Goal: Task Accomplishment & Management: Complete application form

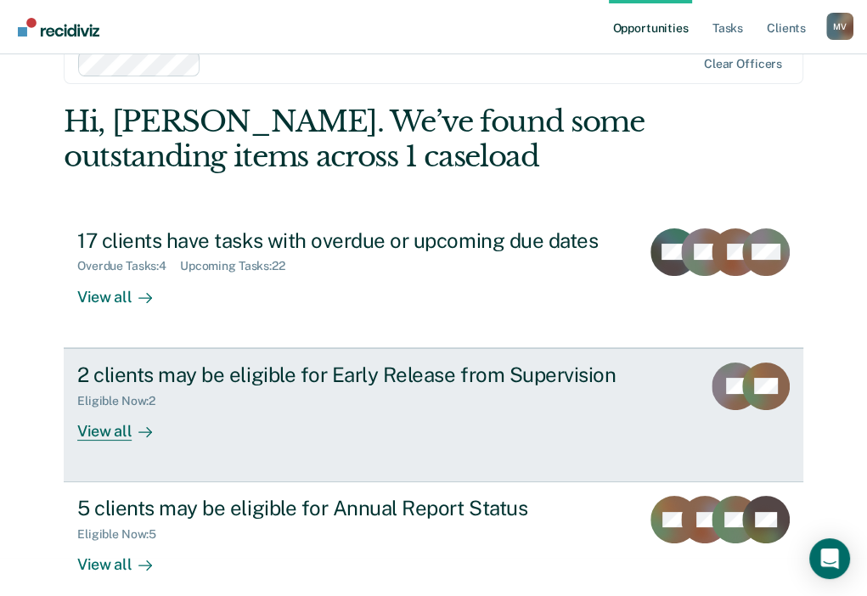
scroll to position [58, 0]
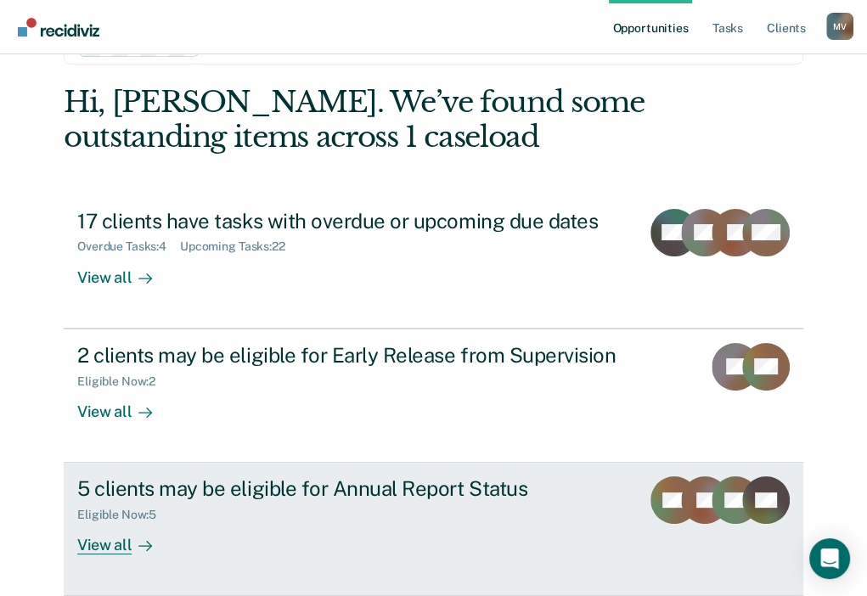
click at [195, 523] on div "5 clients may be eligible for Annual Report Status Eligible Now : 5 View all" at bounding box center [372, 516] width 590 height 78
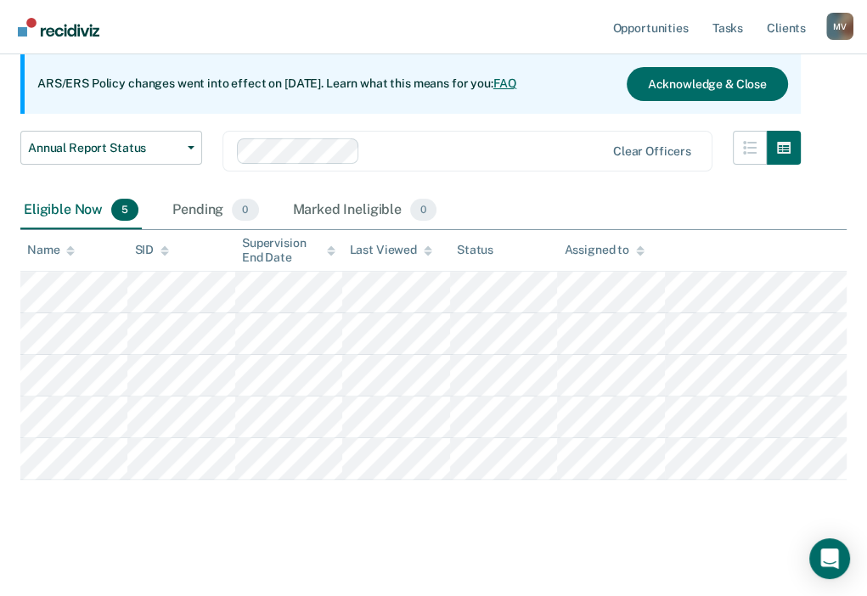
scroll to position [161, 0]
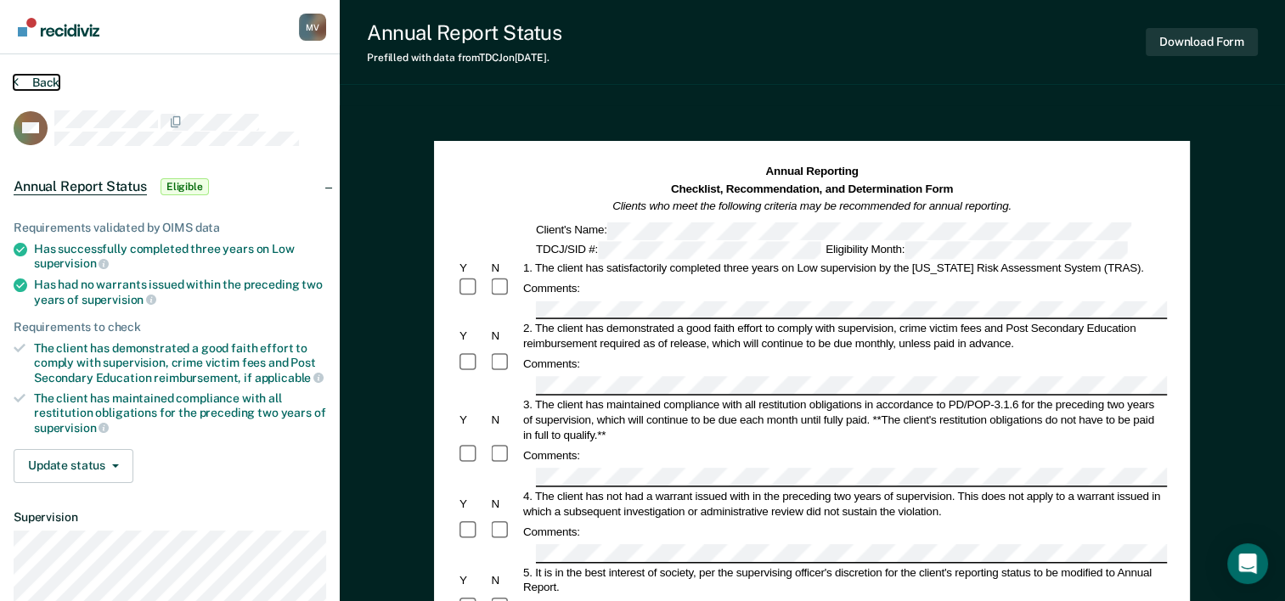
click at [25, 82] on button "Back" at bounding box center [37, 82] width 46 height 15
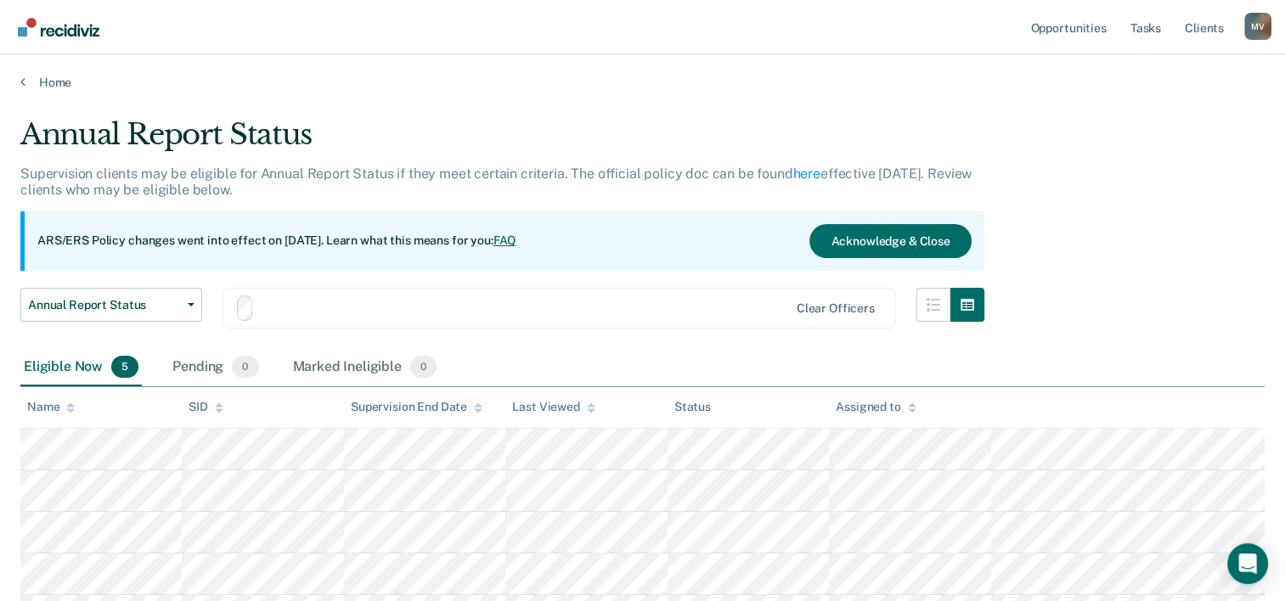
scroll to position [156, 0]
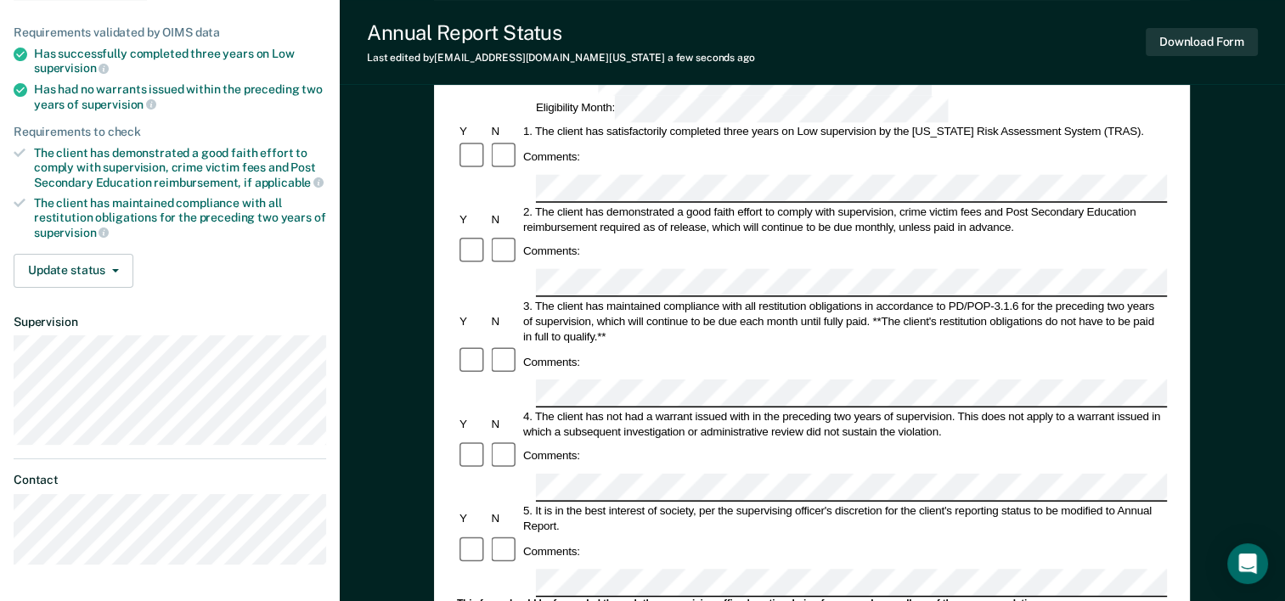
scroll to position [147, 0]
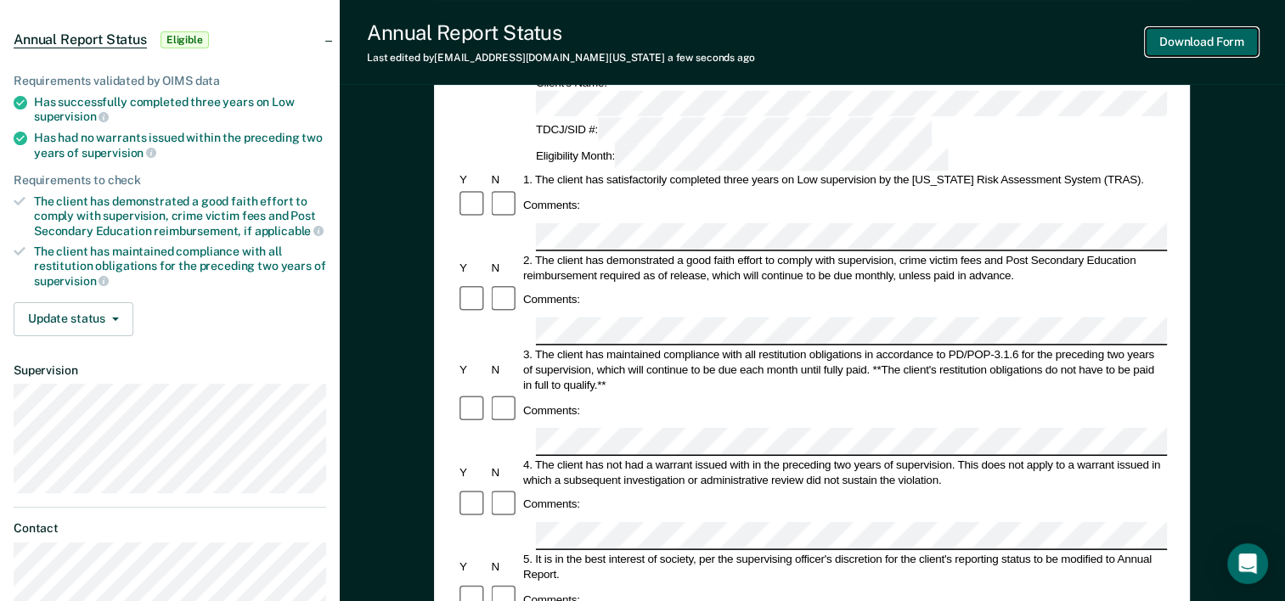
click at [879, 53] on button "Download Form" at bounding box center [1202, 42] width 112 height 28
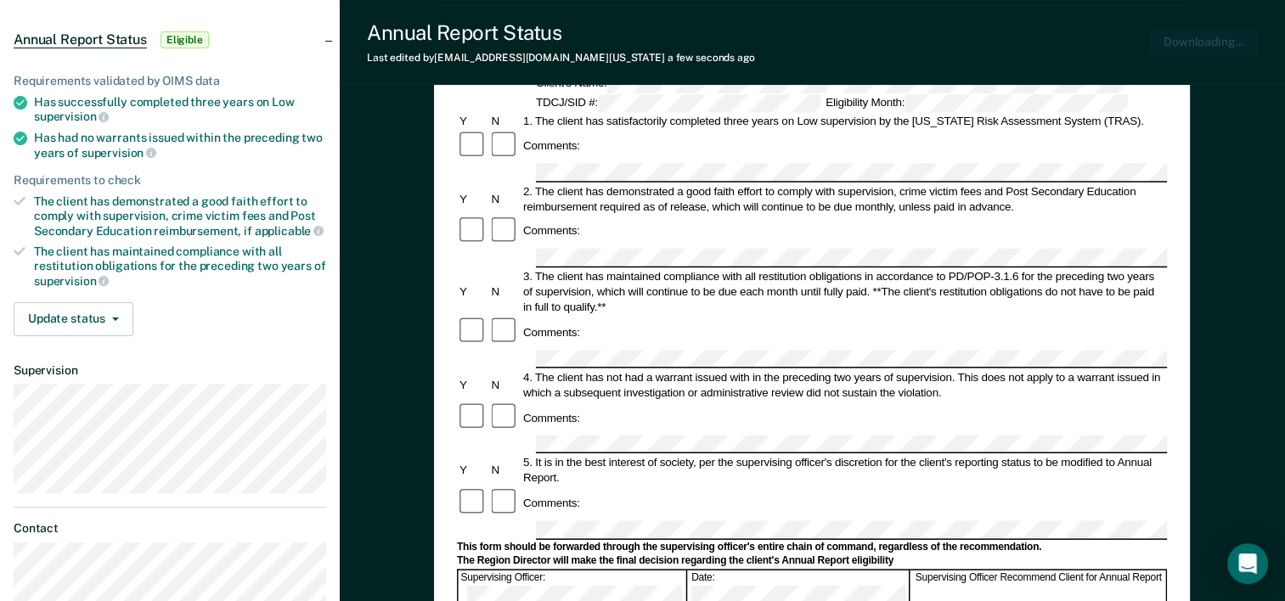
scroll to position [0, 0]
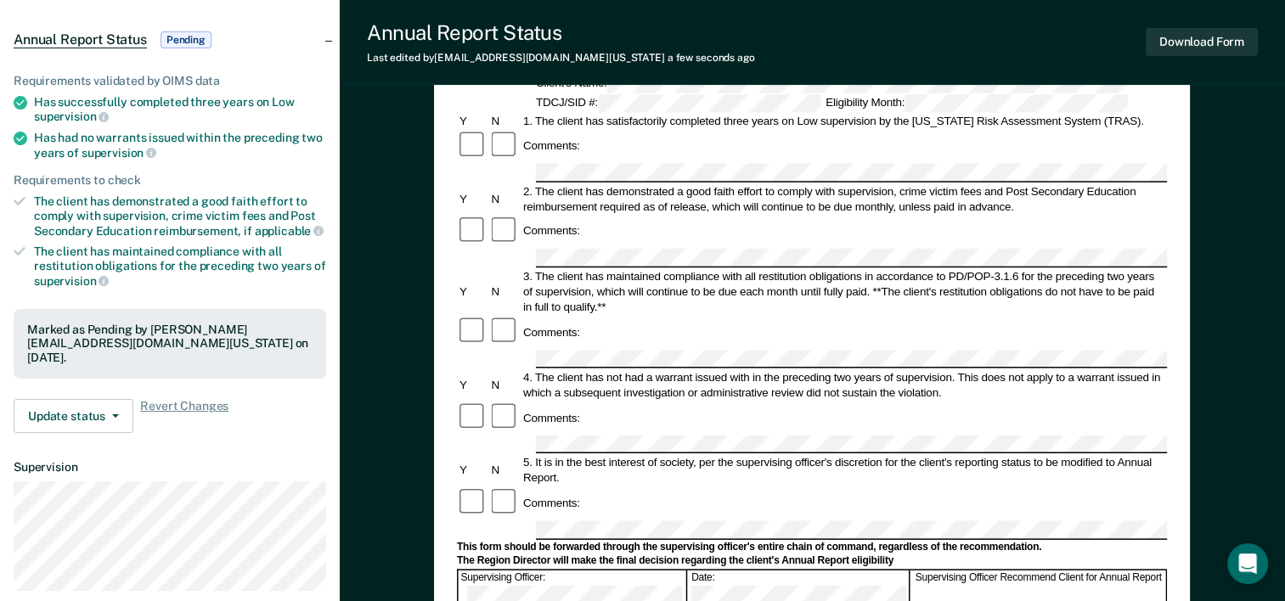
click at [37, 35] on span "Annual Report Status" at bounding box center [80, 39] width 133 height 17
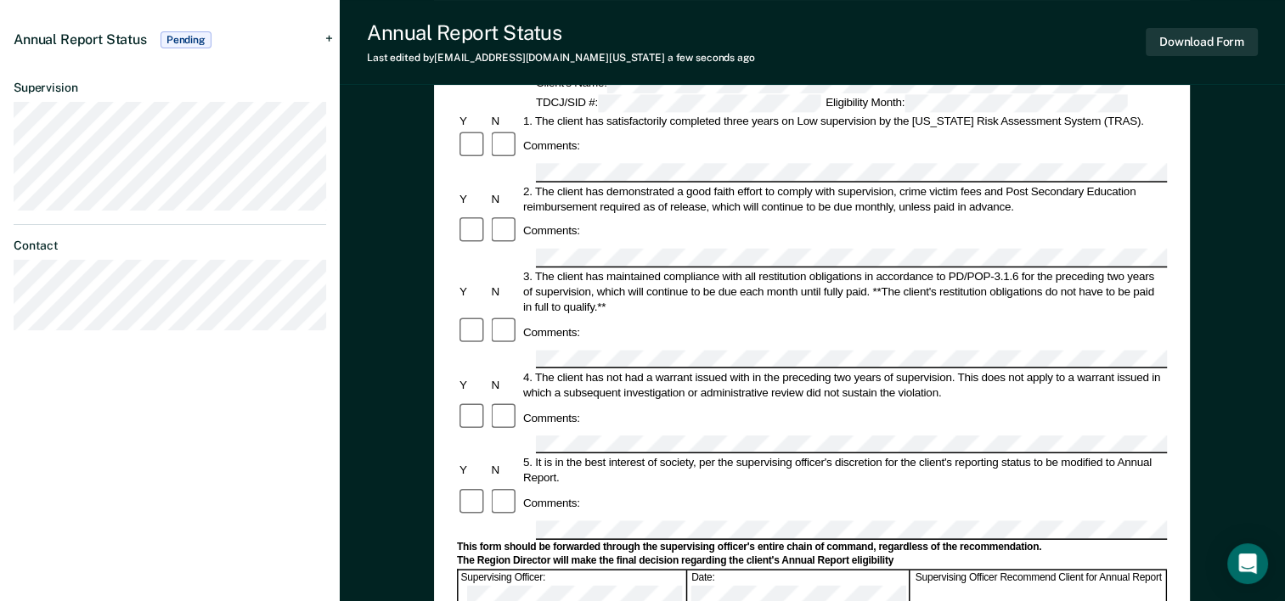
click at [37, 35] on span "Annual Report Status" at bounding box center [80, 39] width 133 height 16
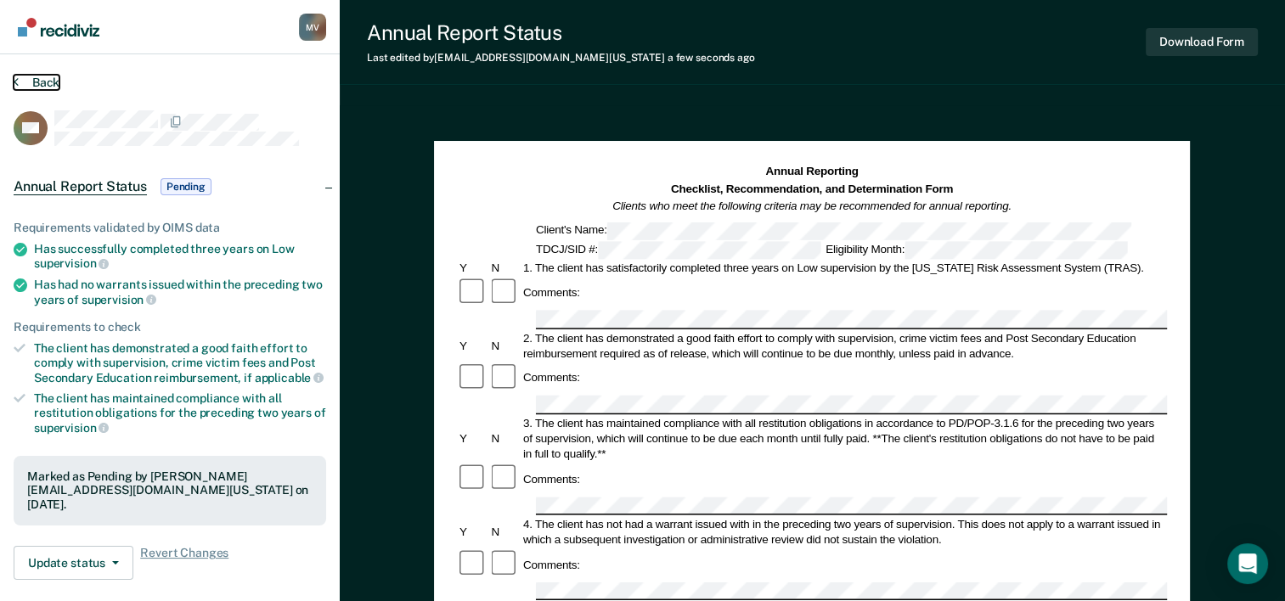
click at [27, 86] on button "Back" at bounding box center [37, 82] width 46 height 15
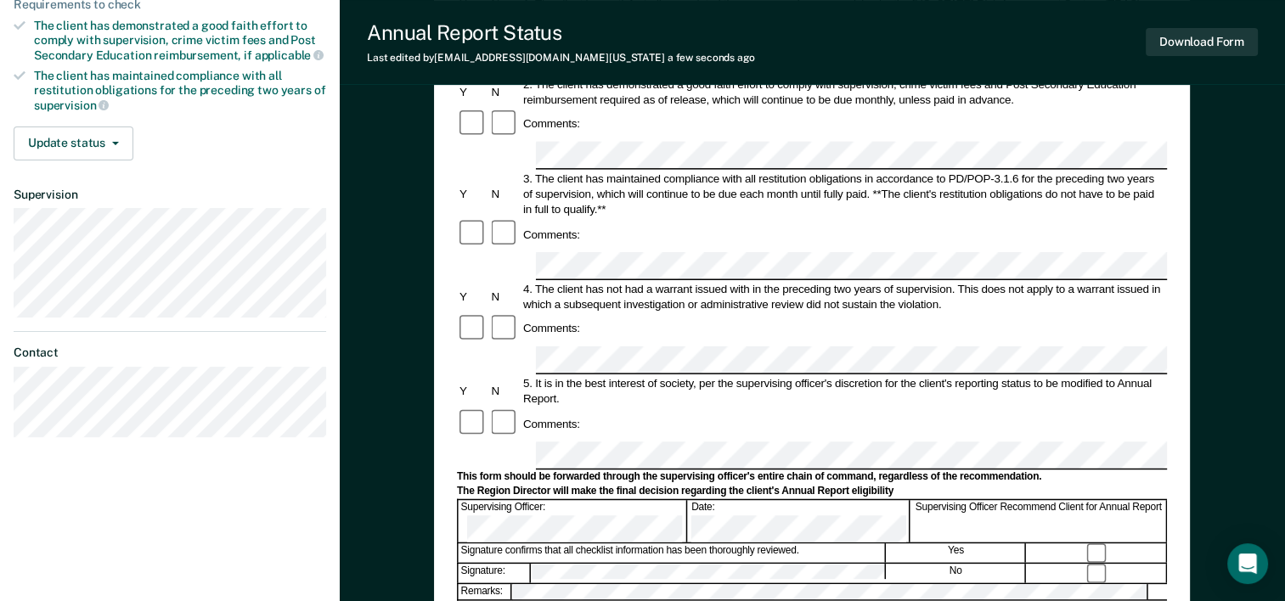
scroll to position [323, 0]
click at [727, 408] on div "Comments:" at bounding box center [812, 424] width 710 height 32
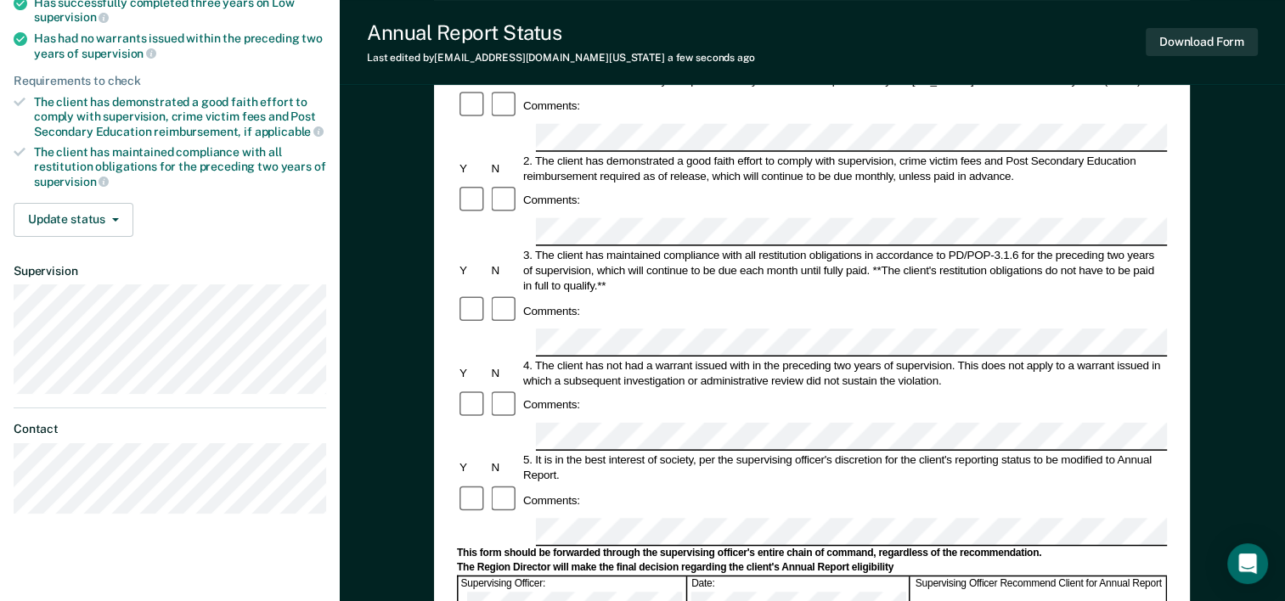
scroll to position [68, 0]
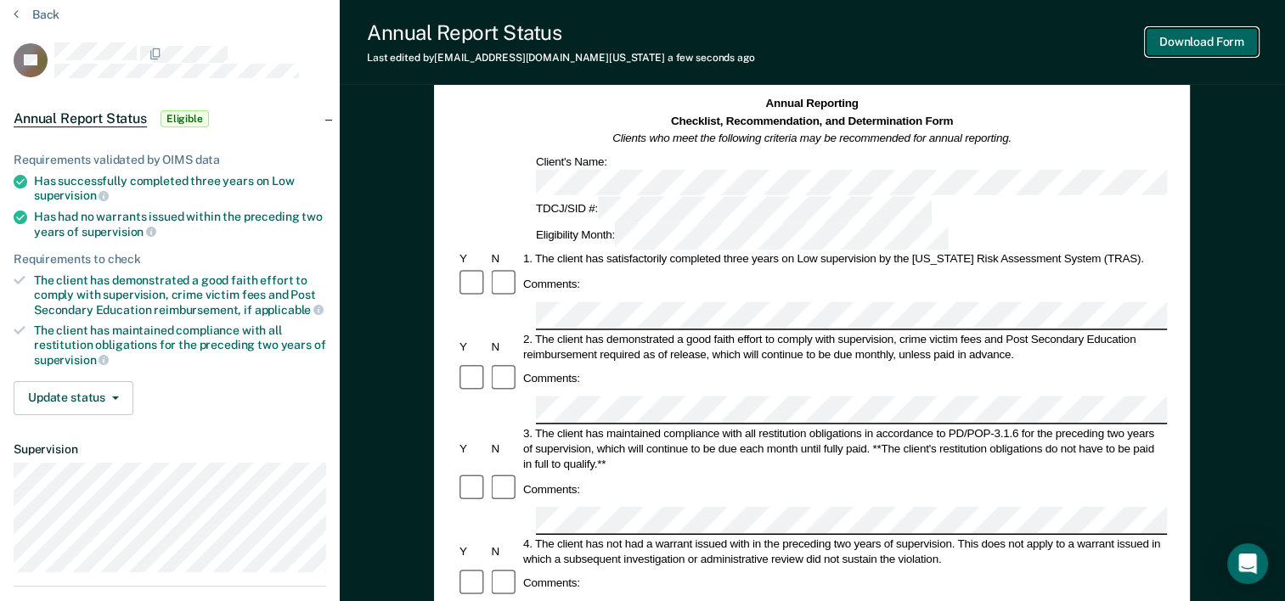
click at [879, 42] on button "Download Form" at bounding box center [1202, 42] width 112 height 28
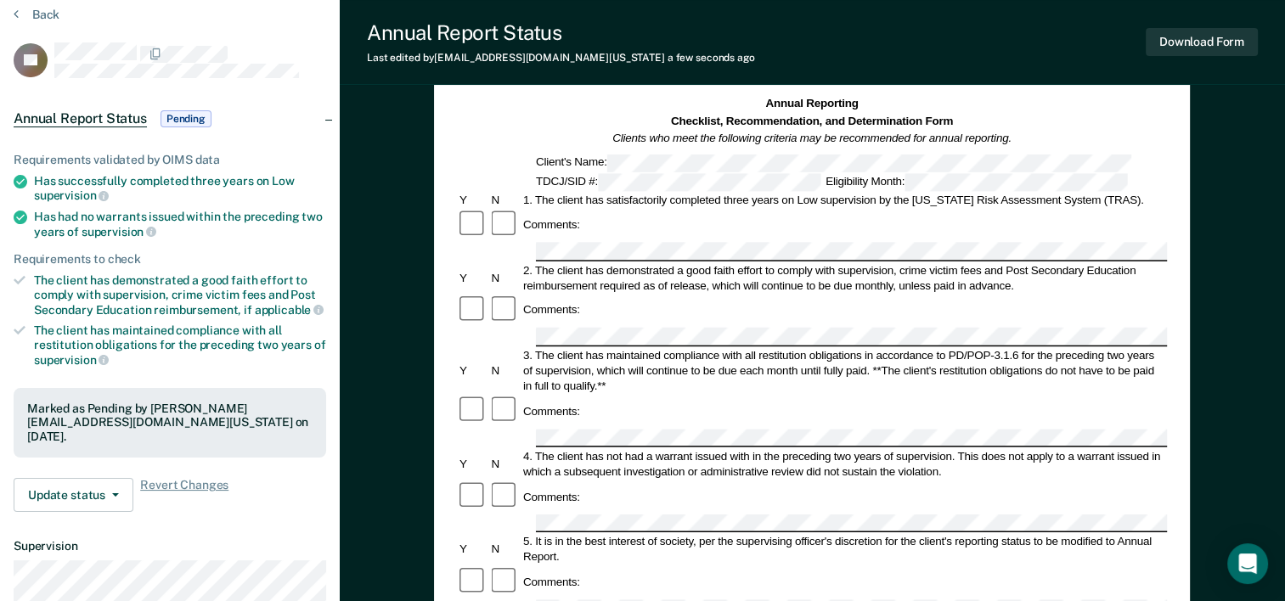
click at [28, 3] on section "Back TL Annual Report Status Pending Requirements validated by OIMS data Has su…" at bounding box center [170, 404] width 340 height 837
click at [35, 11] on button "Back" at bounding box center [37, 14] width 46 height 15
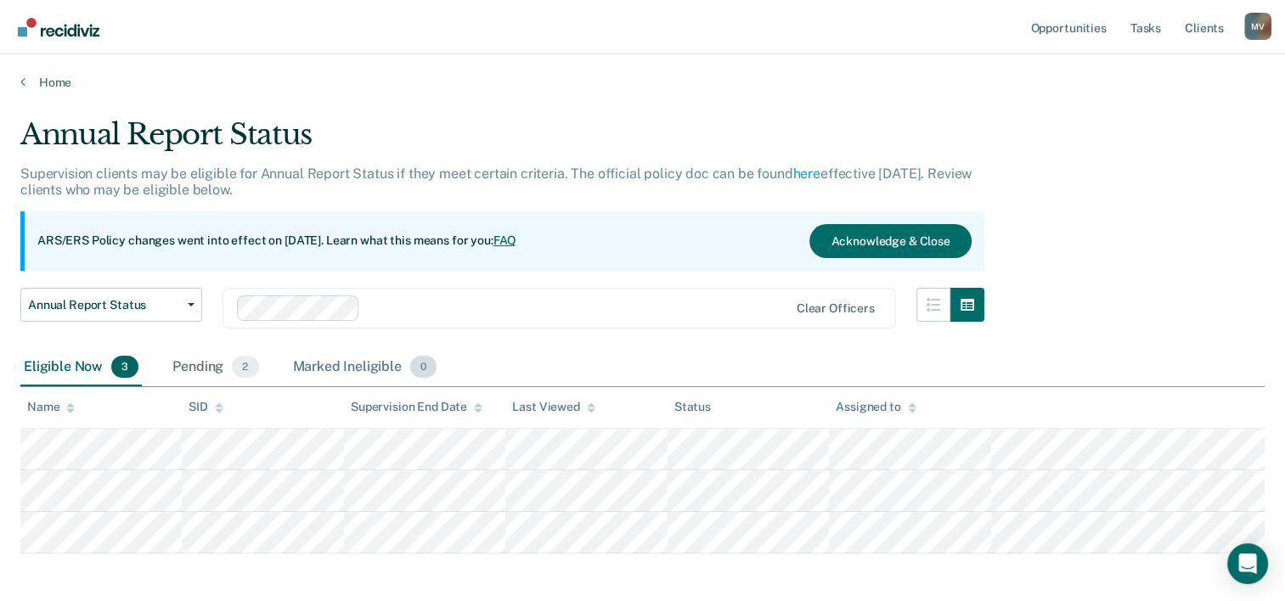
click at [310, 373] on div "Marked Ineligible 0" at bounding box center [365, 367] width 151 height 37
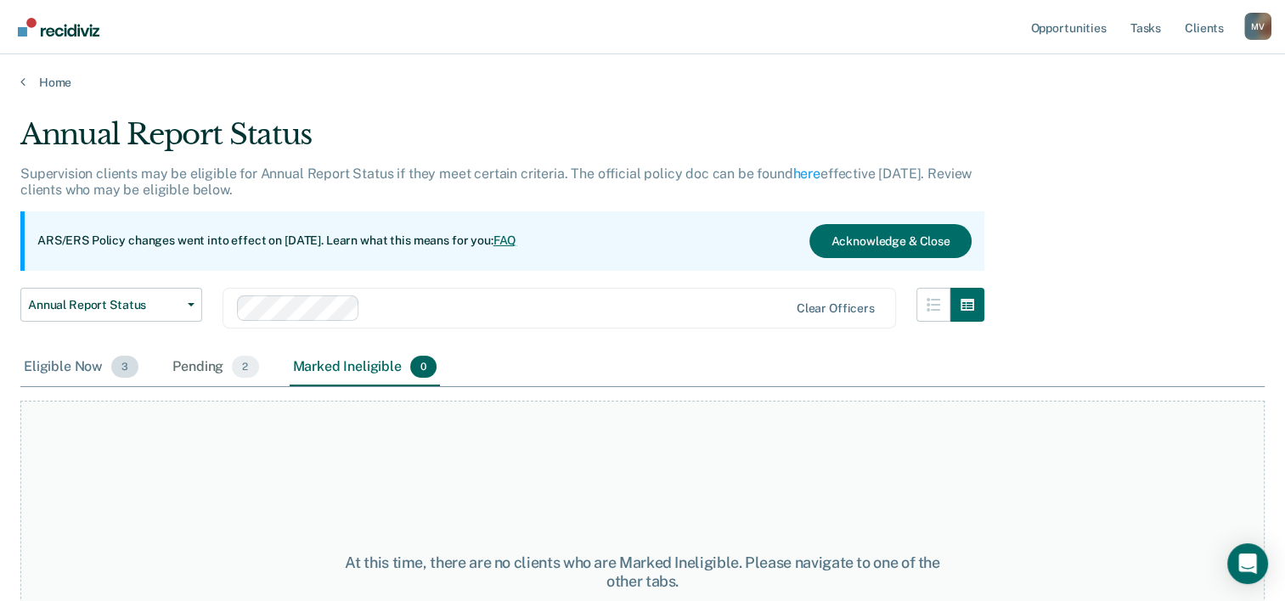
click at [59, 375] on div "Eligible Now 3" at bounding box center [80, 367] width 121 height 37
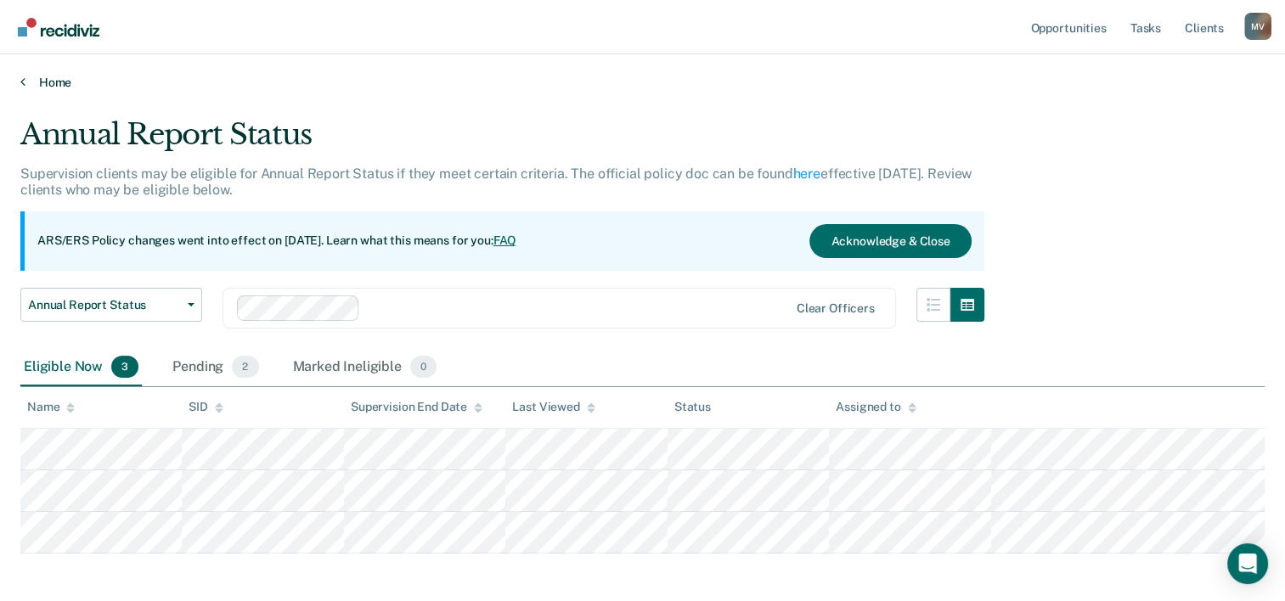
click at [27, 79] on link "Home" at bounding box center [642, 82] width 1244 height 15
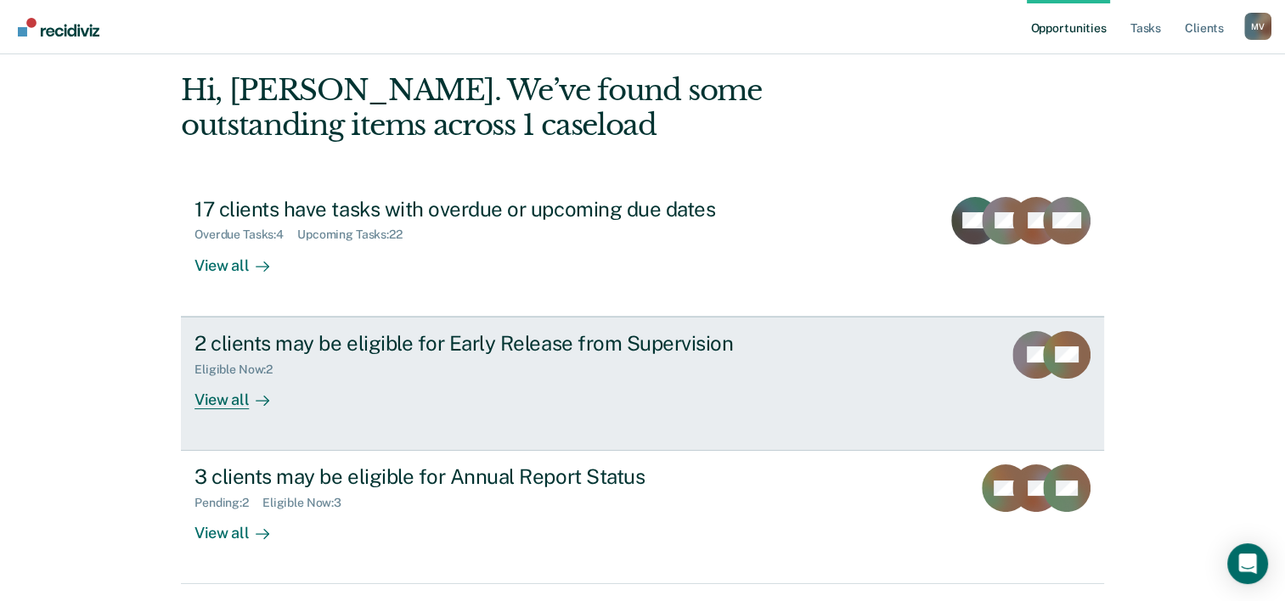
scroll to position [120, 0]
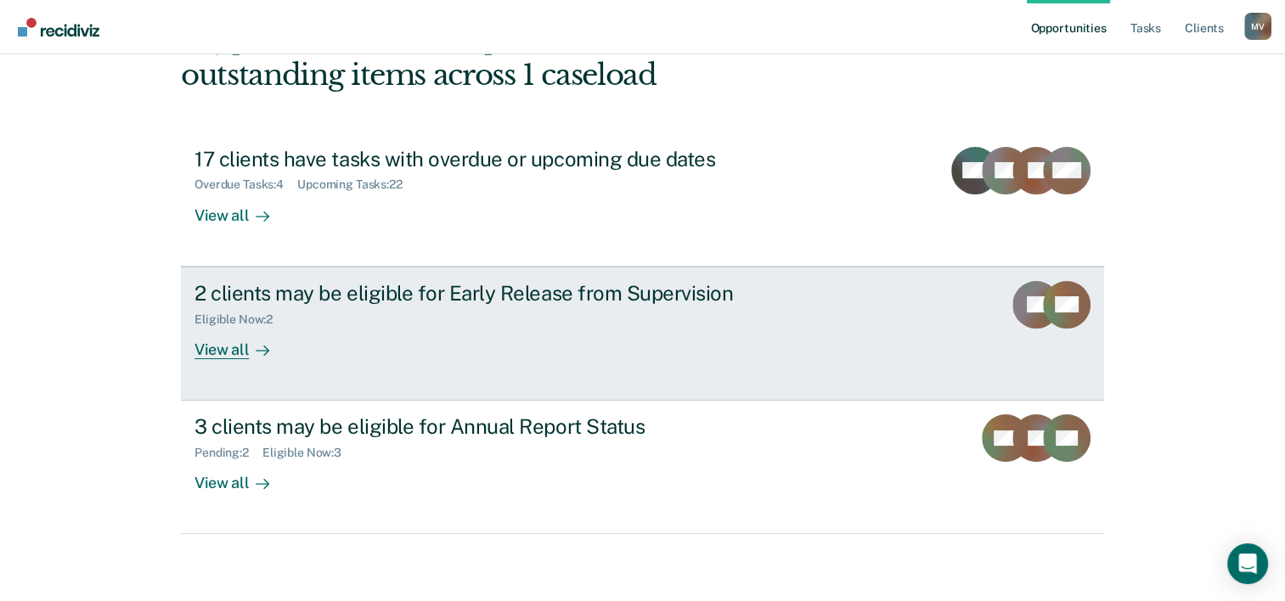
click at [538, 297] on div "2 clients may be eligible for Early Release from Supervision" at bounding box center [493, 293] width 596 height 25
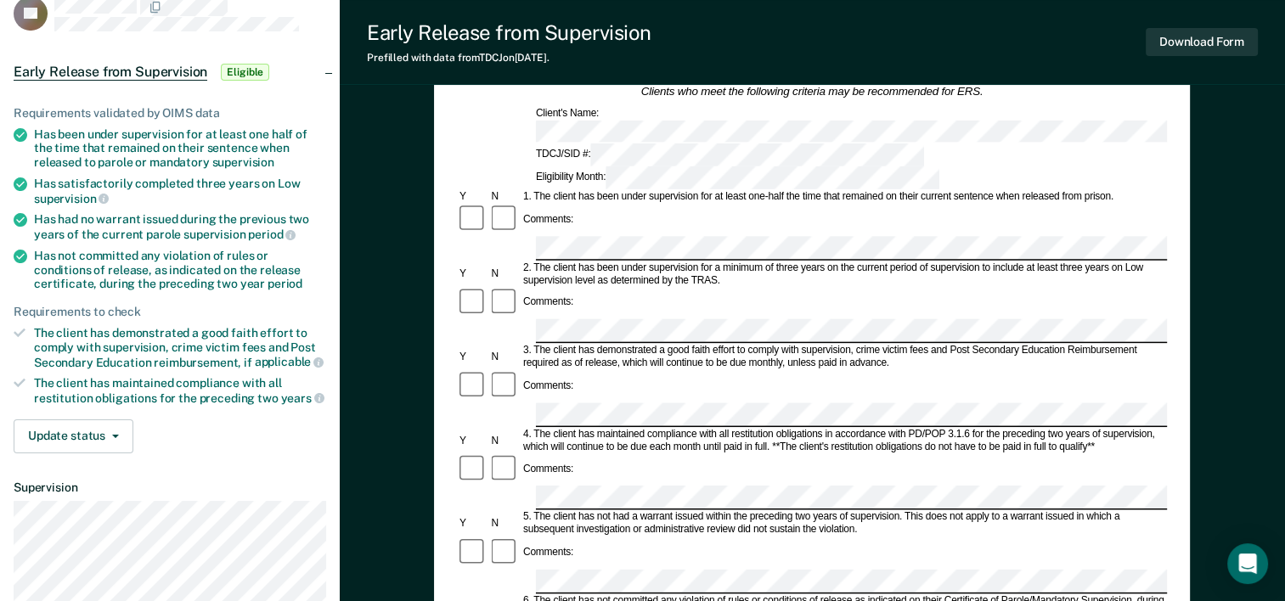
scroll to position [85, 0]
